Goal: Register for event/course

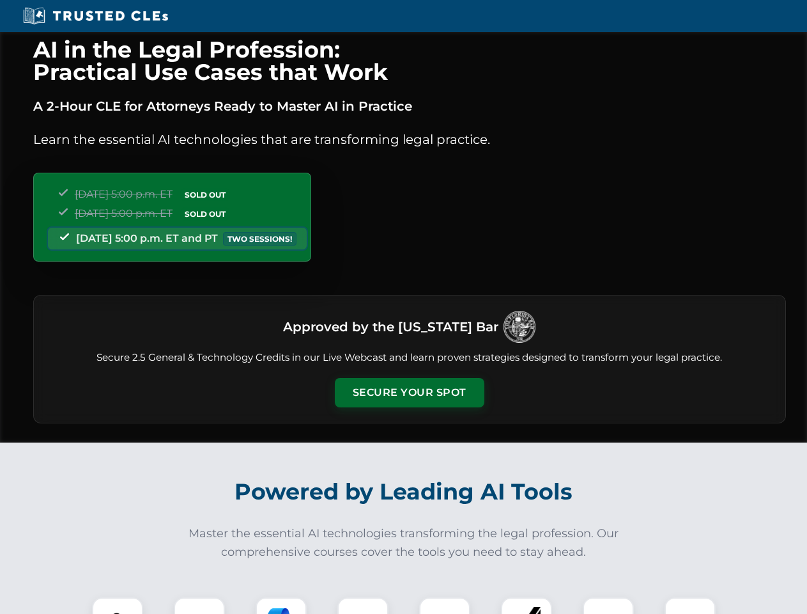
click at [409, 393] on button "Secure Your Spot" at bounding box center [410, 392] width 150 height 29
click at [118, 605] on img at bounding box center [117, 622] width 37 height 37
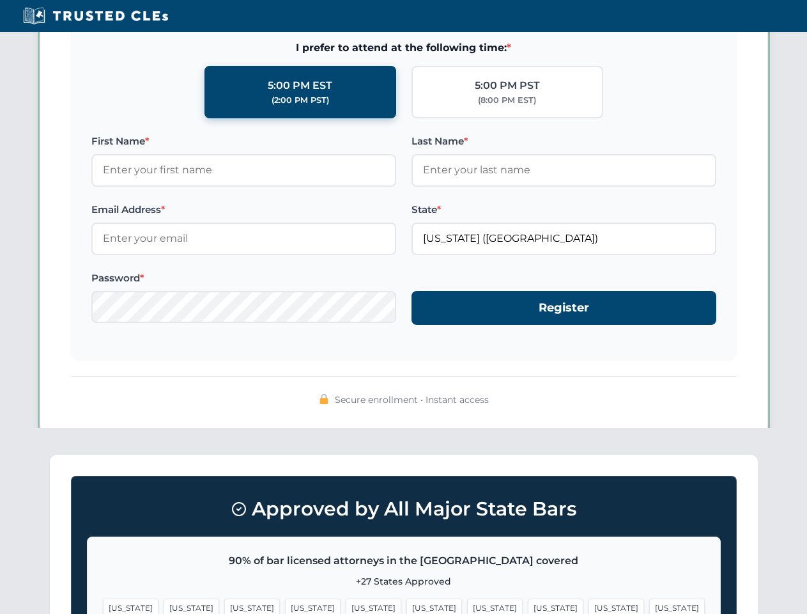
click at [467, 605] on span "[US_STATE]" at bounding box center [495, 607] width 56 height 19
click at [589, 605] on span "[US_STATE]" at bounding box center [617, 607] width 56 height 19
